Goal: Complete application form

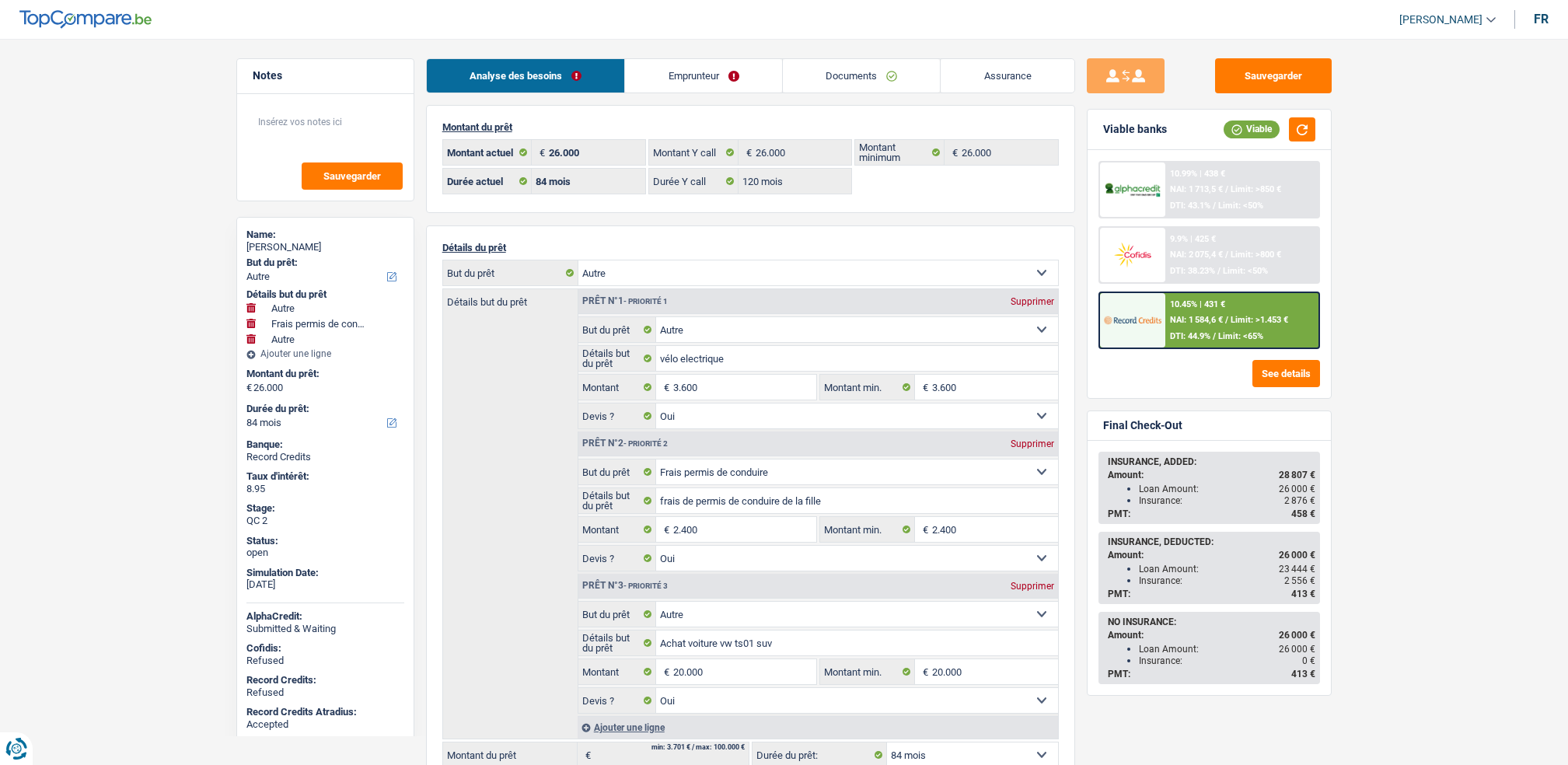
select select "other"
select select "drivingLicense"
select select "other"
select select "84"
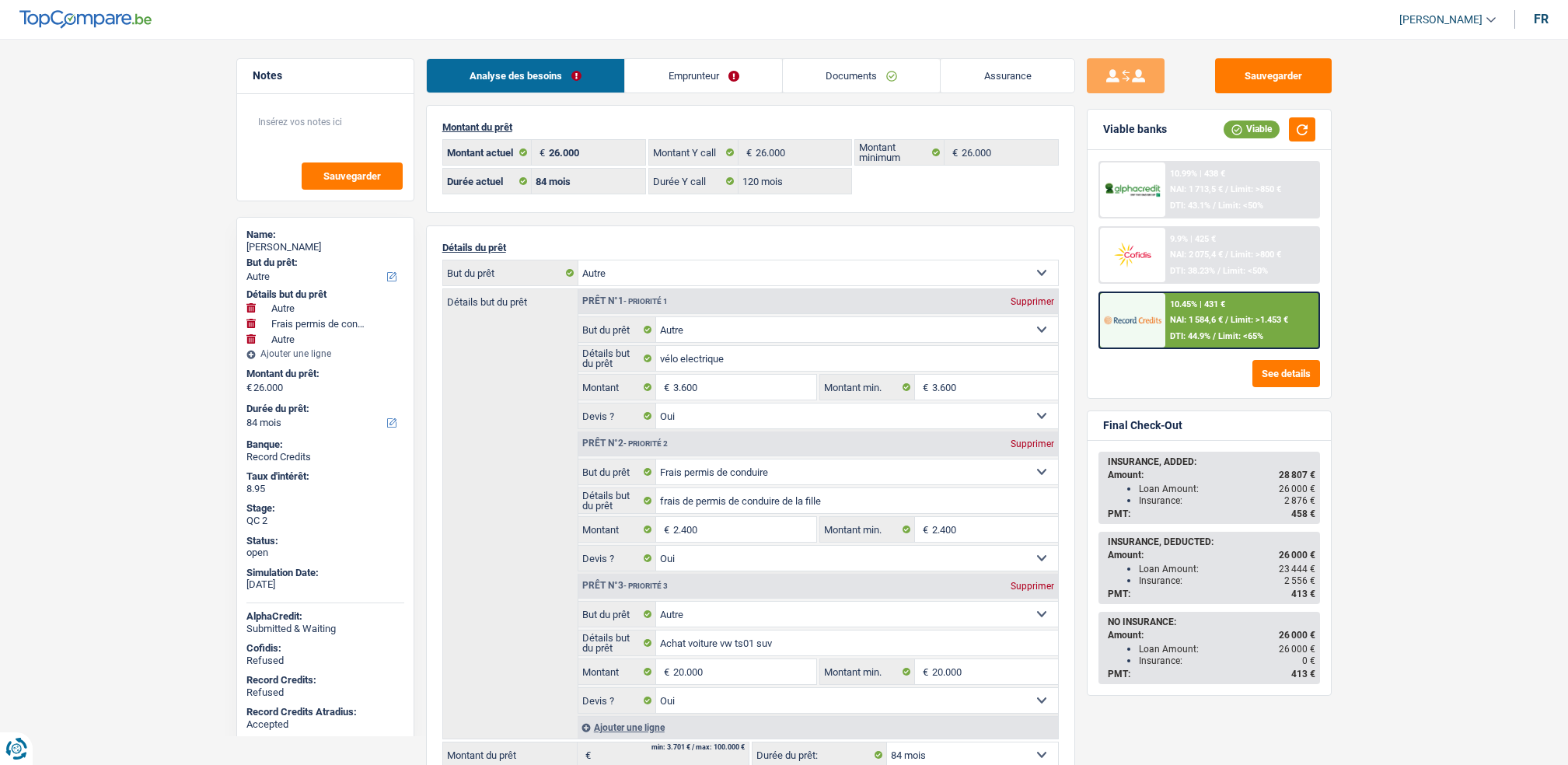
drag, startPoint x: 0, startPoint y: 0, endPoint x: 862, endPoint y: 76, distance: 865.3
click at [862, 76] on link "Documents" at bounding box center [862, 75] width 158 height 34
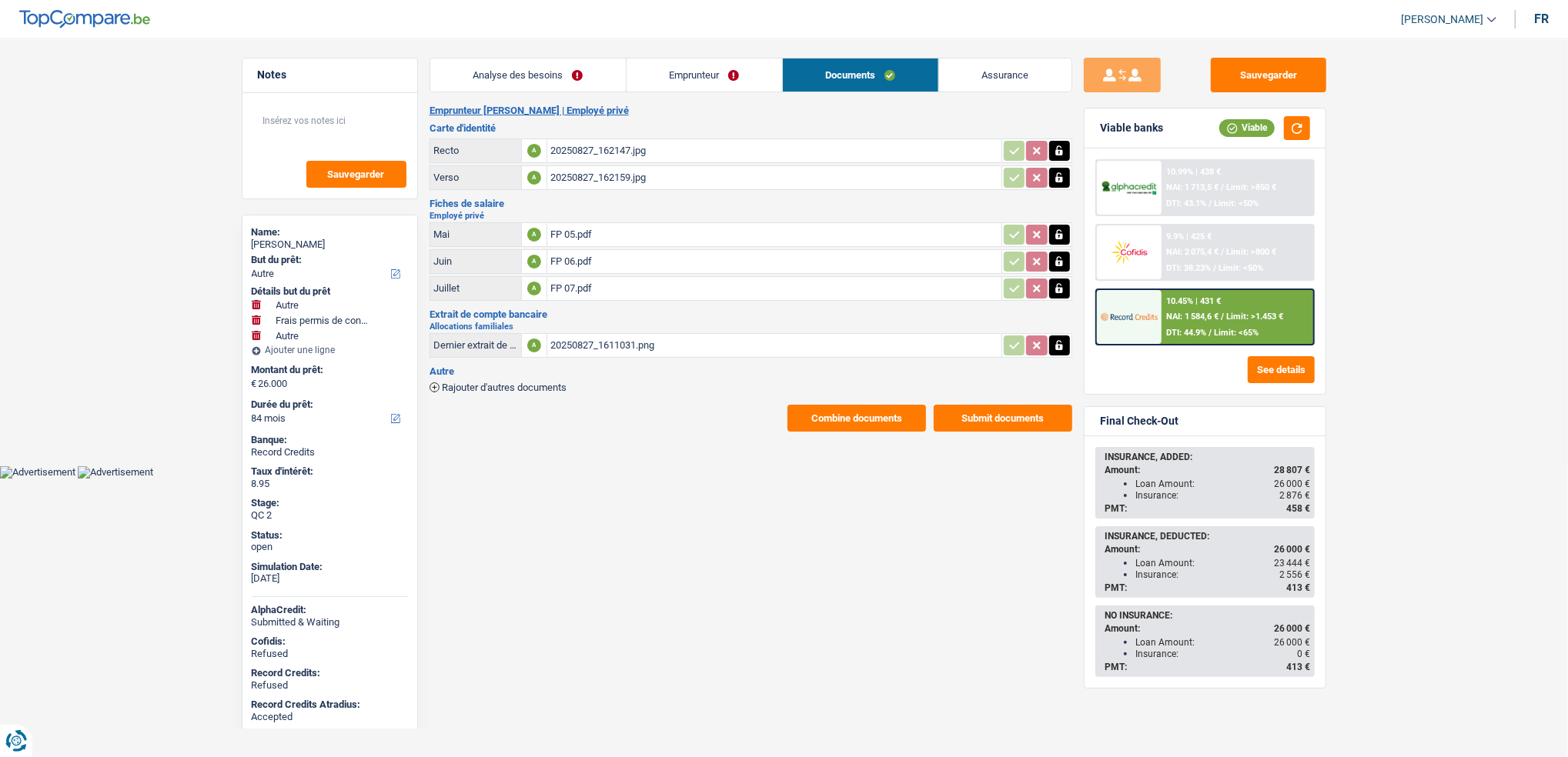
click at [574, 148] on div "20250827_162147.jpg" at bounding box center [773, 151] width 448 height 23
click at [585, 339] on div "20250827_1611031.png" at bounding box center [773, 346] width 448 height 23
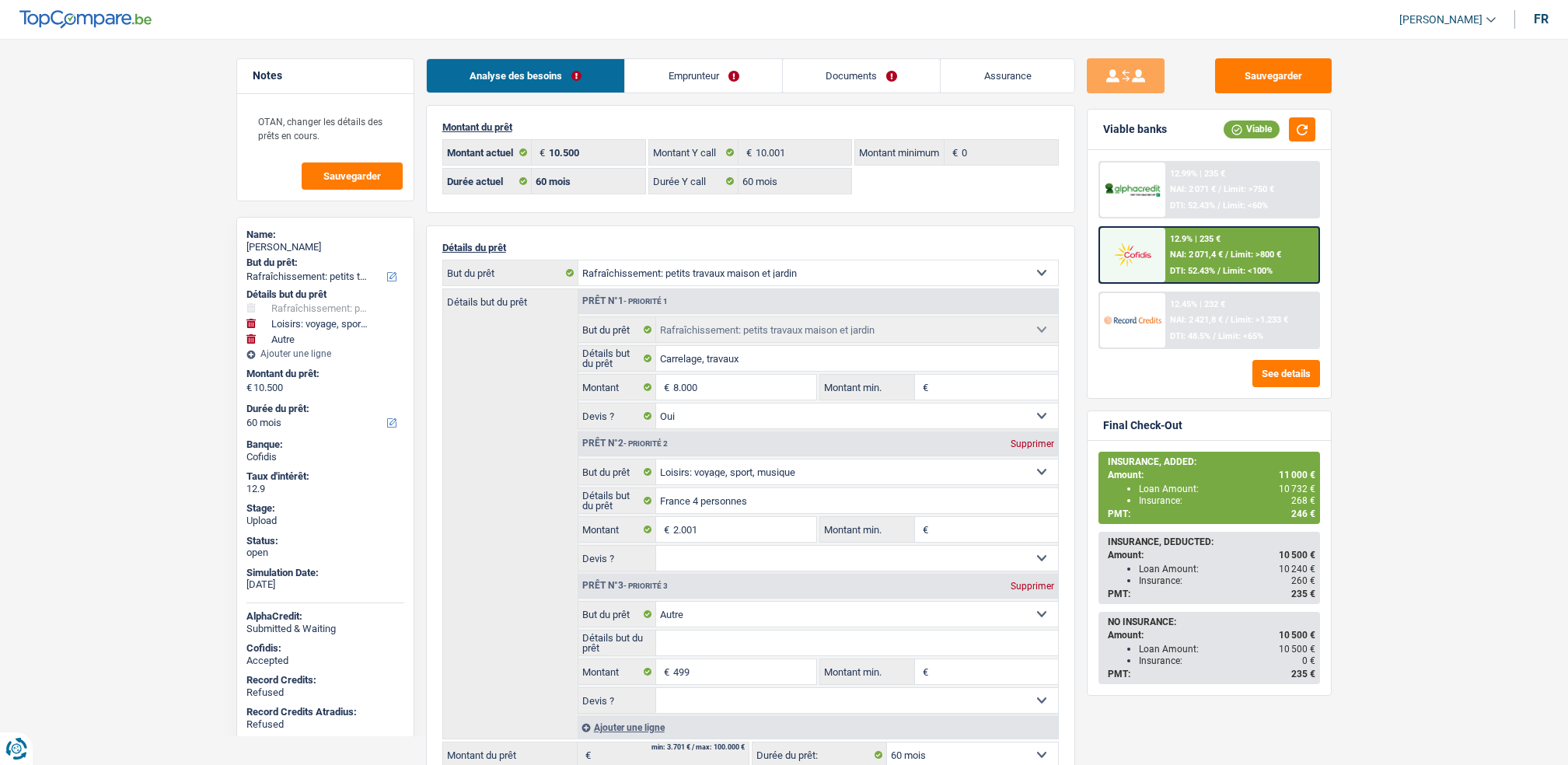
select select "houseOrGarden"
select select "hobbies"
select select "other"
select select "60"
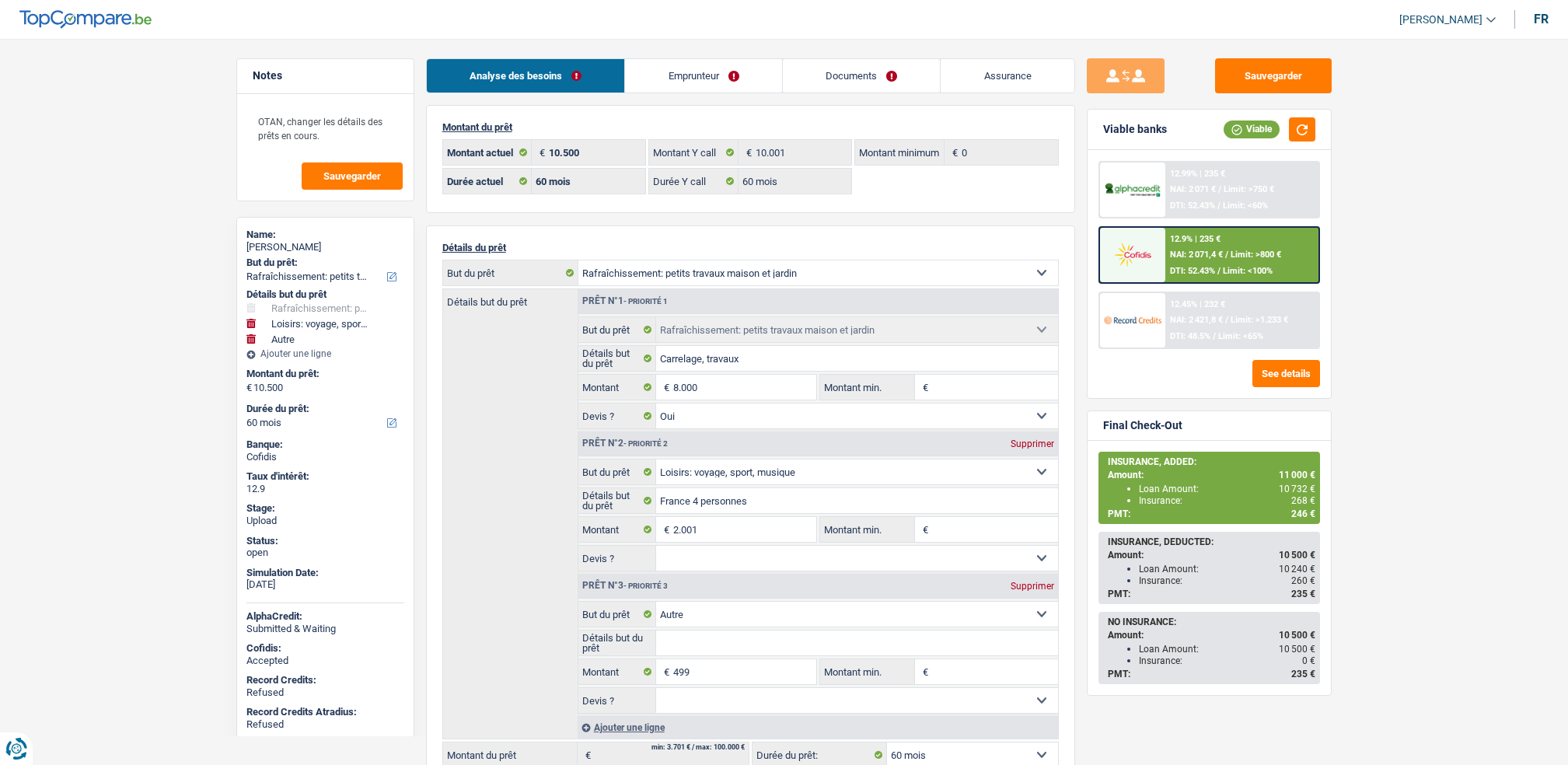
select select "60"
select select "houseOrGarden"
select select "yes"
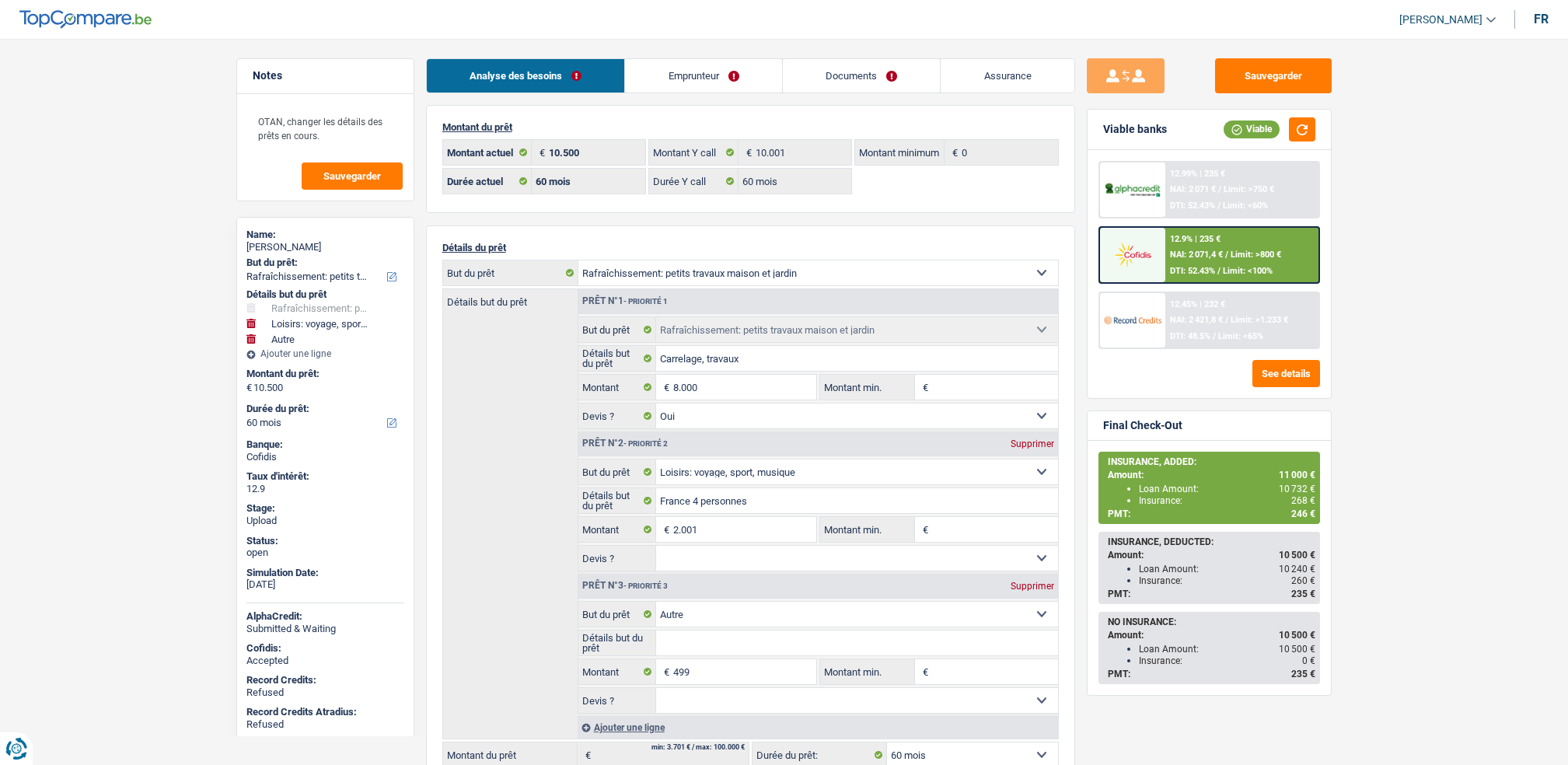
select select "hobbies"
select select "other"
select select "60"
drag, startPoint x: 0, startPoint y: 0, endPoint x: 905, endPoint y: 82, distance: 908.7
click at [905, 82] on link "Documents" at bounding box center [862, 75] width 158 height 34
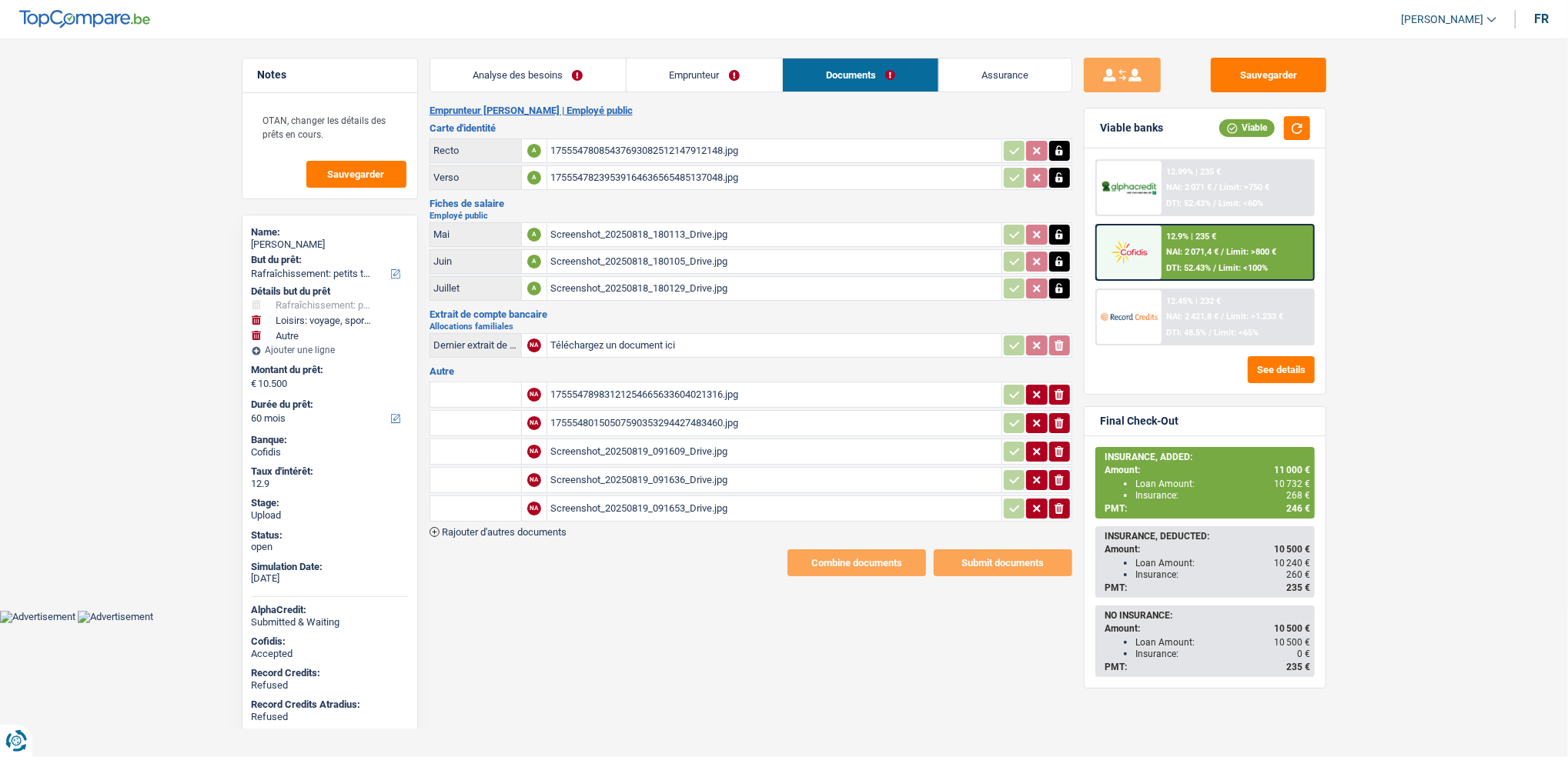
click at [572, 149] on div "17555478085437693082512147912148.jpg" at bounding box center [773, 151] width 448 height 23
click at [576, 171] on div "17555478239539164636565485137048.jpg" at bounding box center [773, 178] width 448 height 23
